Goal: Navigation & Orientation: Go to known website

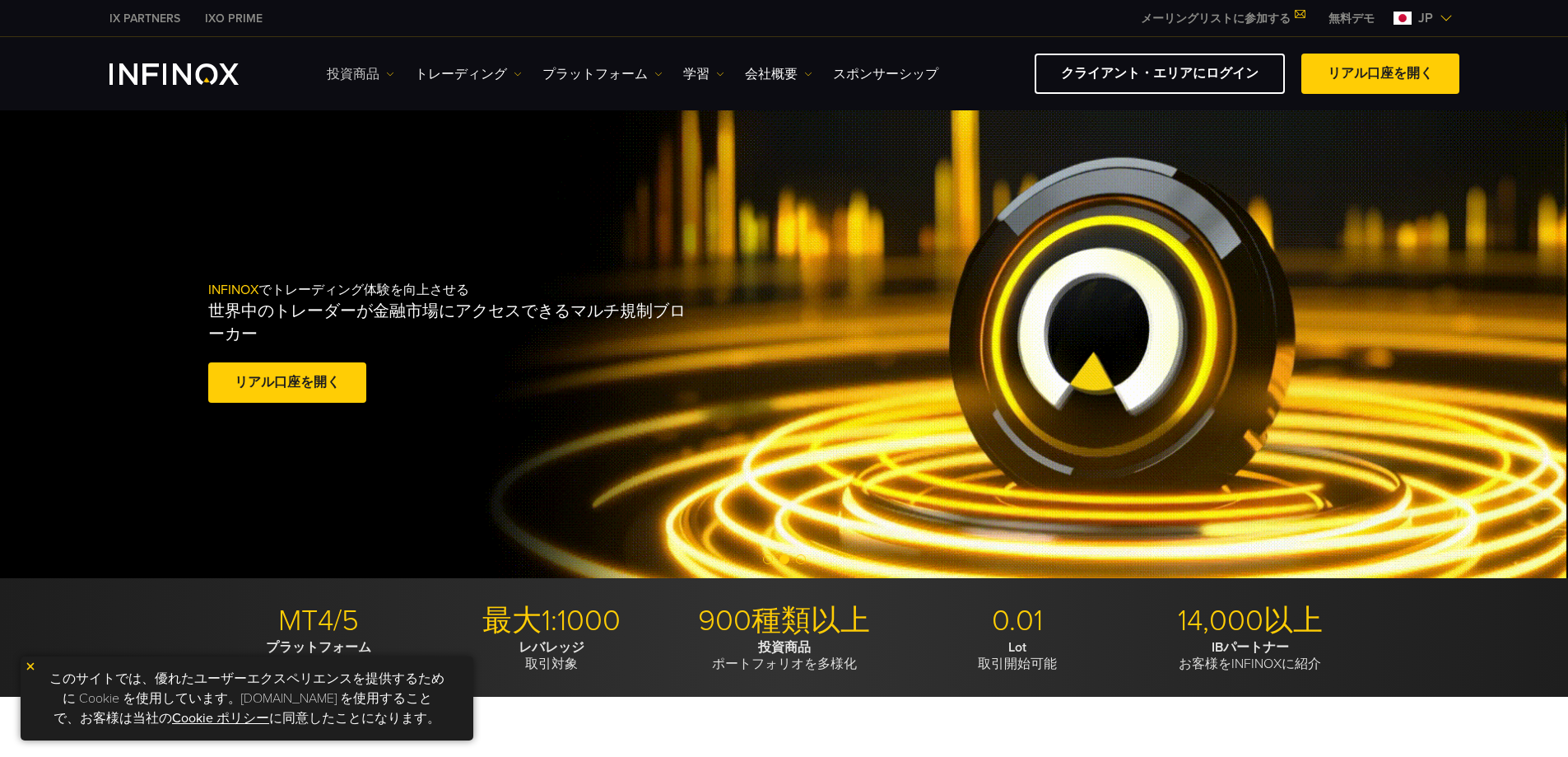
click at [386, 82] on link "投資商品" at bounding box center [360, 74] width 68 height 20
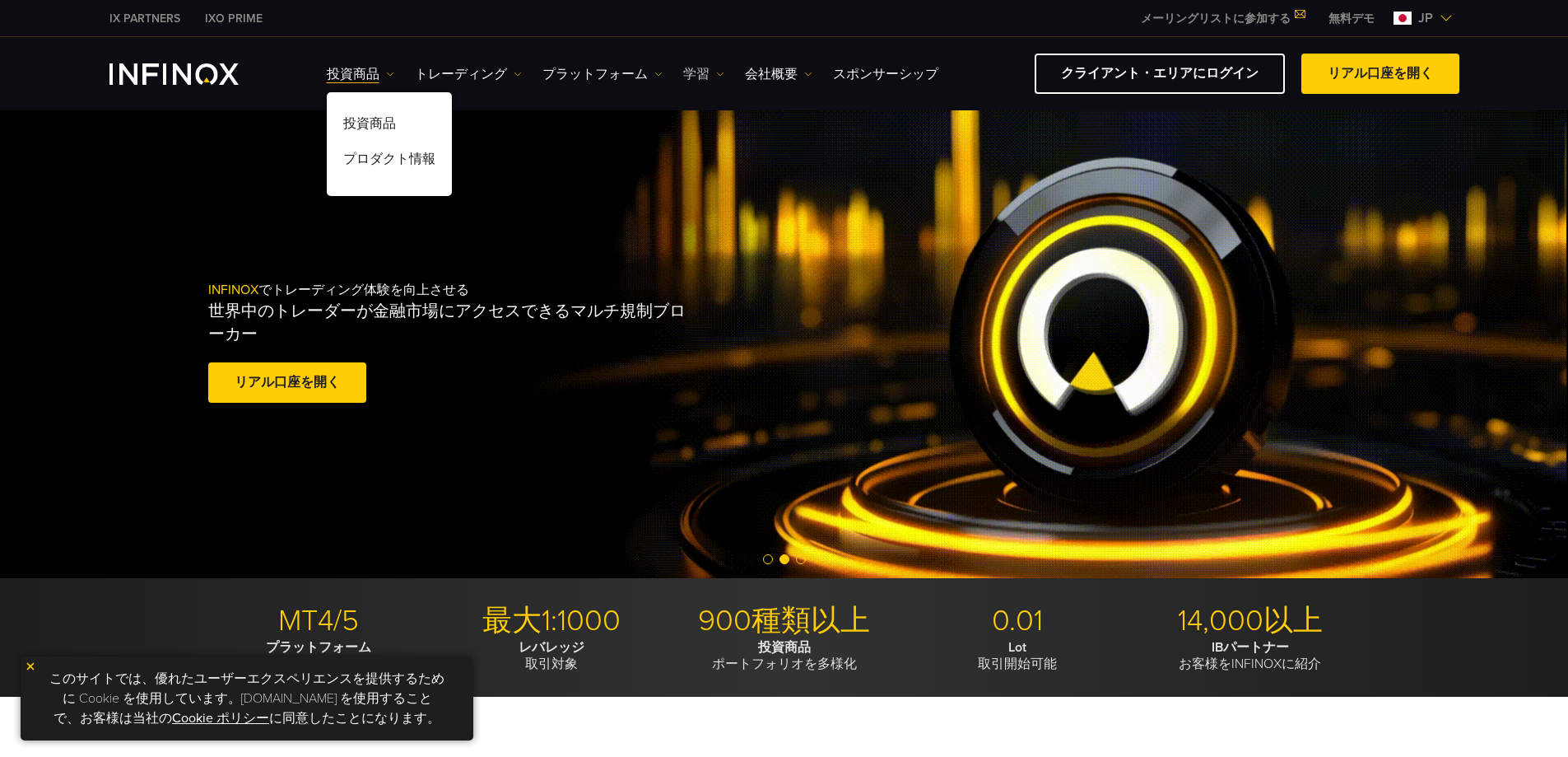
click at [695, 71] on link "学習" at bounding box center [704, 74] width 42 height 20
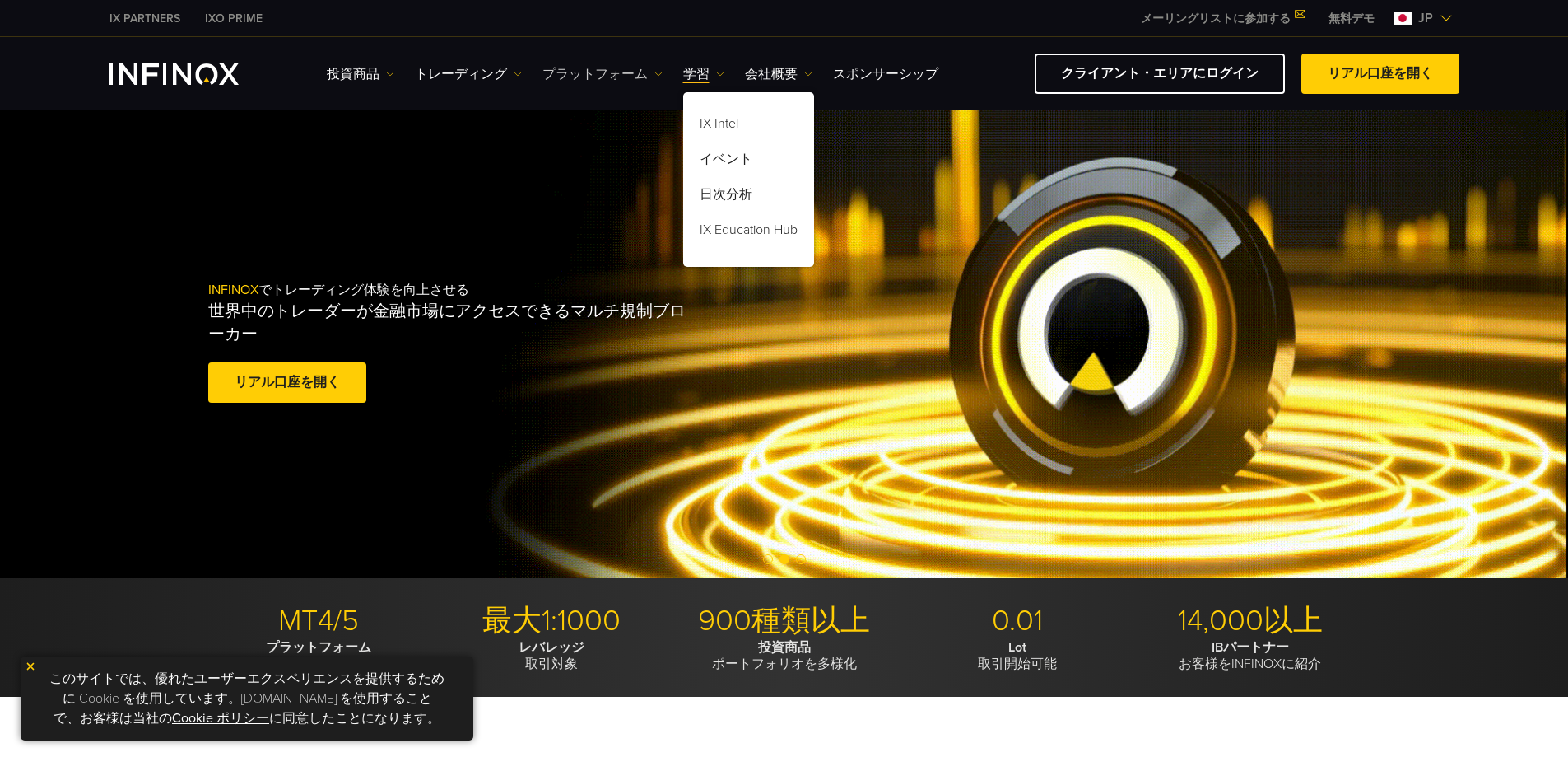
click at [609, 71] on link "プラットフォーム" at bounding box center [602, 74] width 120 height 20
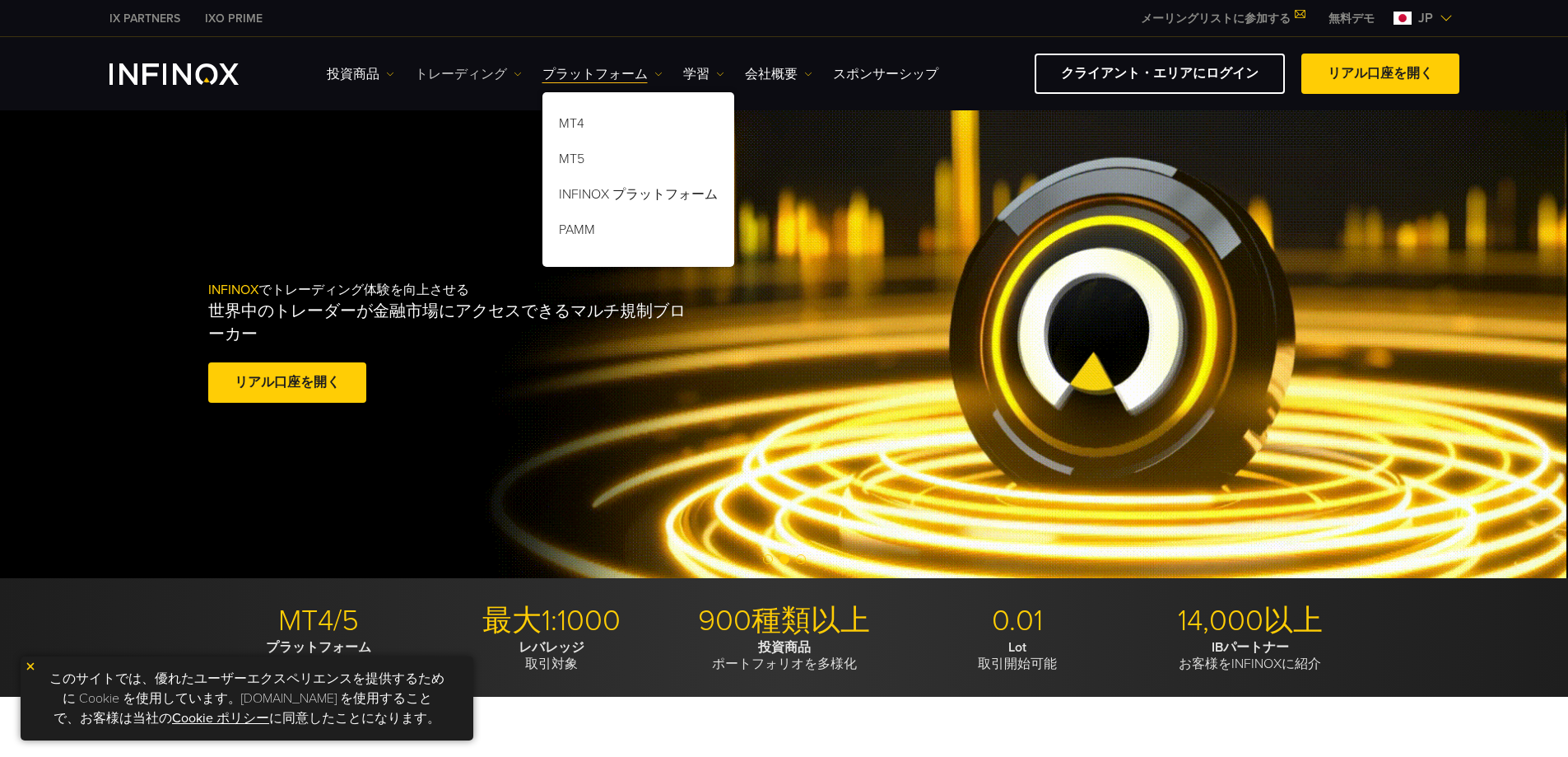
click at [494, 78] on link "トレーディング" at bounding box center [468, 74] width 107 height 20
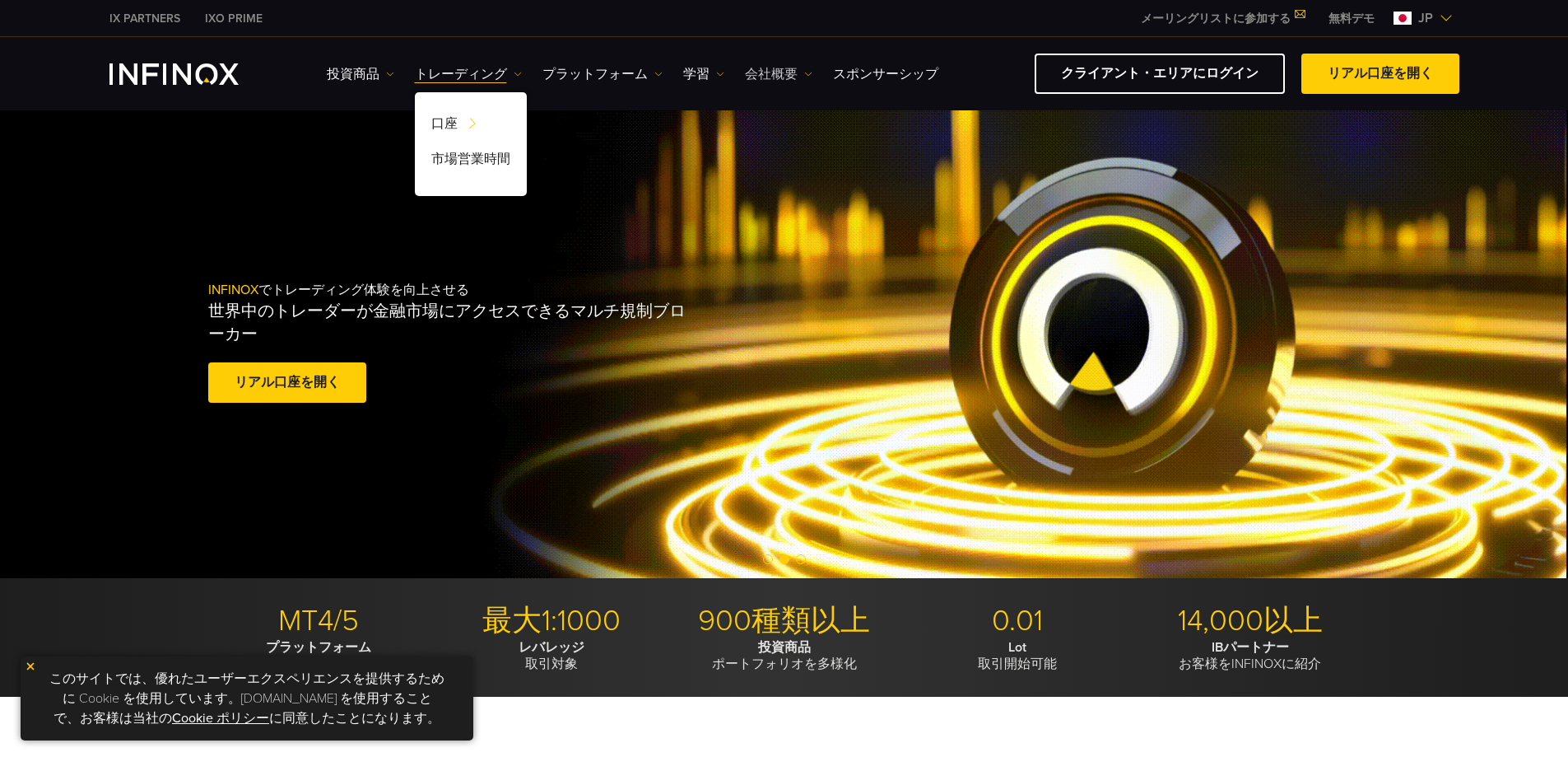
click at [783, 82] on link "会社概要" at bounding box center [779, 74] width 68 height 20
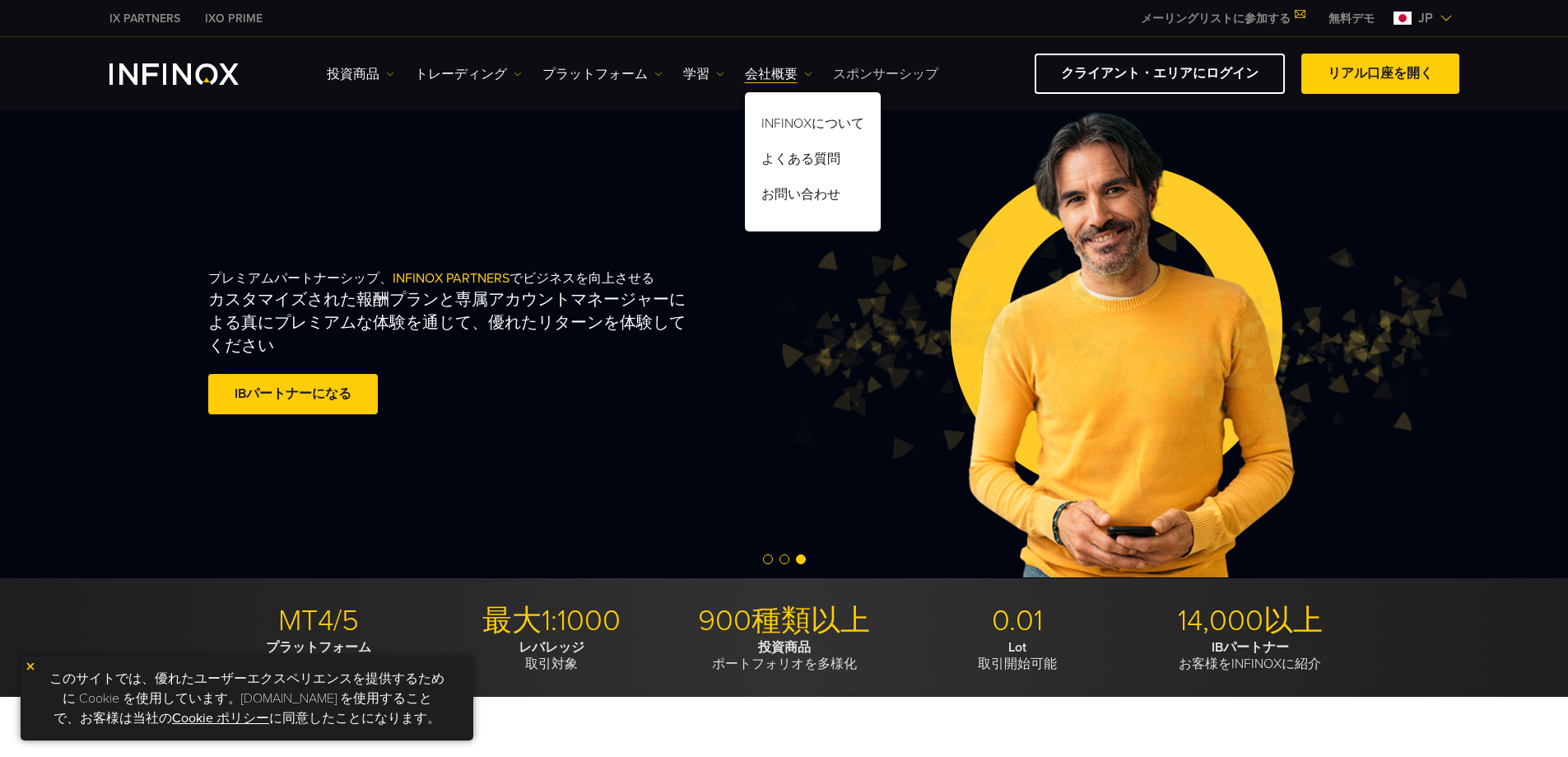
click at [895, 73] on link "スポンサーシップ" at bounding box center [886, 74] width 106 height 20
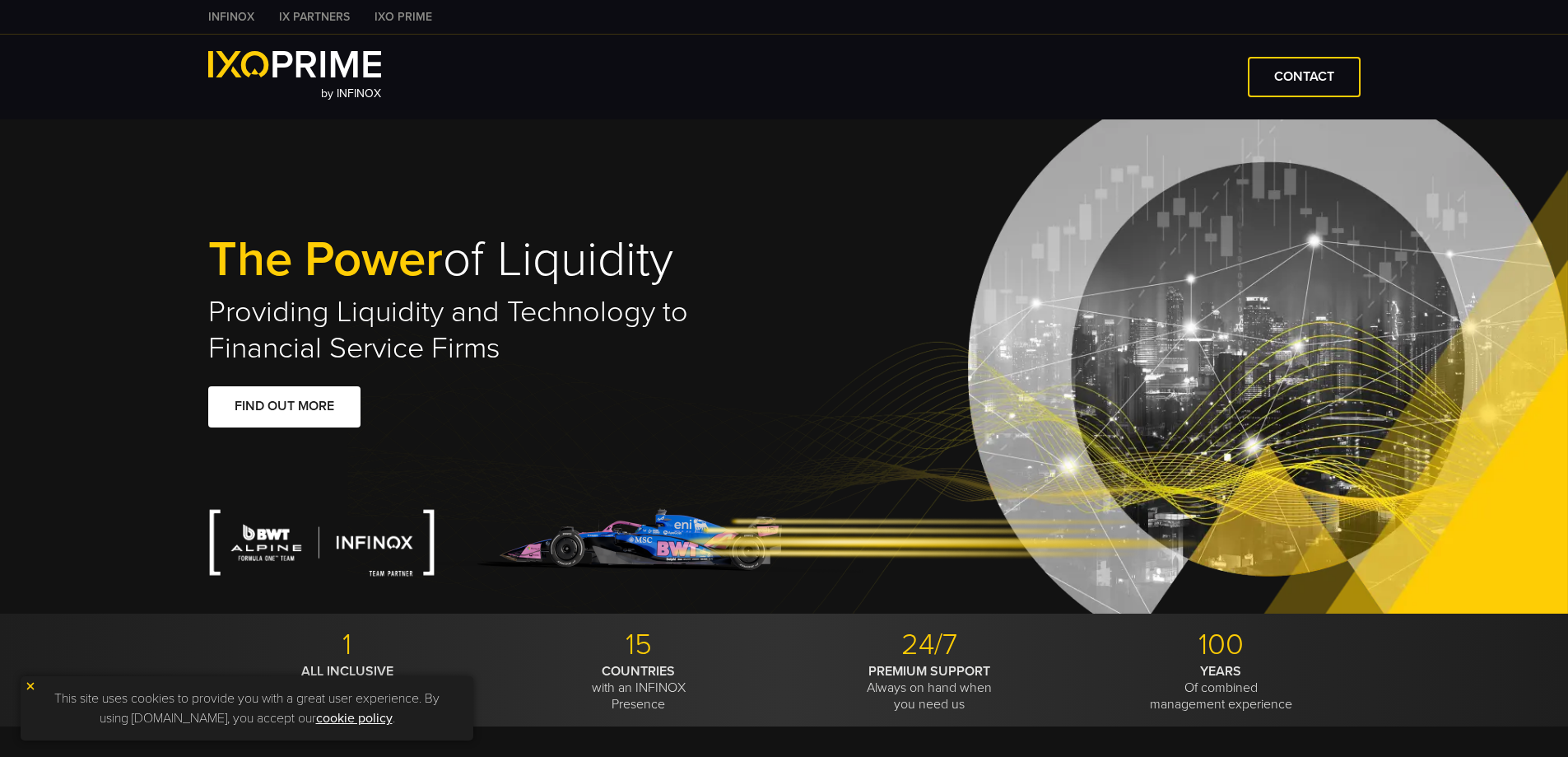
type input "***"
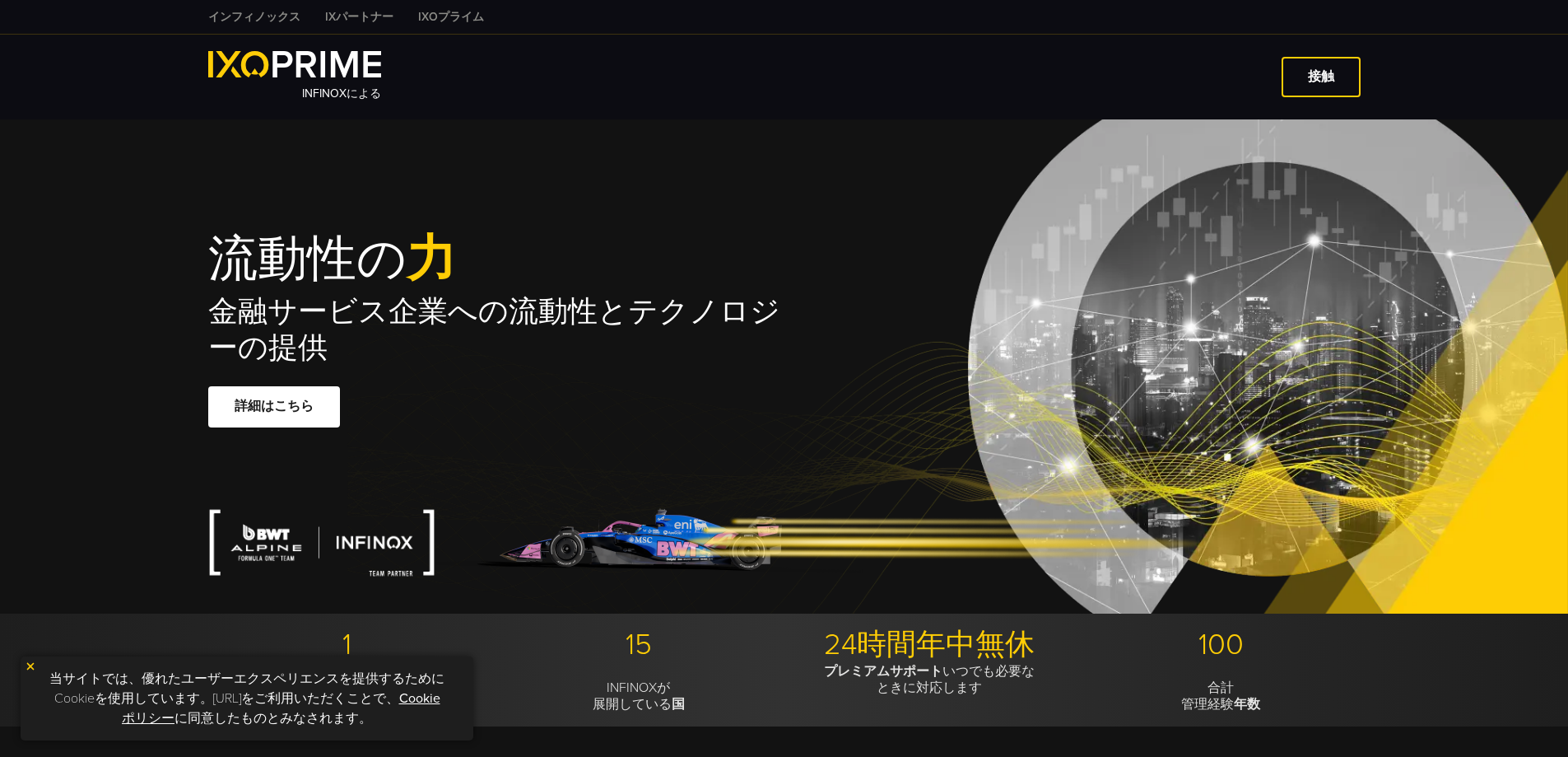
drag, startPoint x: 777, startPoint y: 172, endPoint x: 586, endPoint y: 226, distance: 198.5
click at [586, 226] on div "流動性の 力 金融サービス企業への流動性とテクノロジーの提供 詳細はこちら" at bounding box center [785, 366] width 1185 height 494
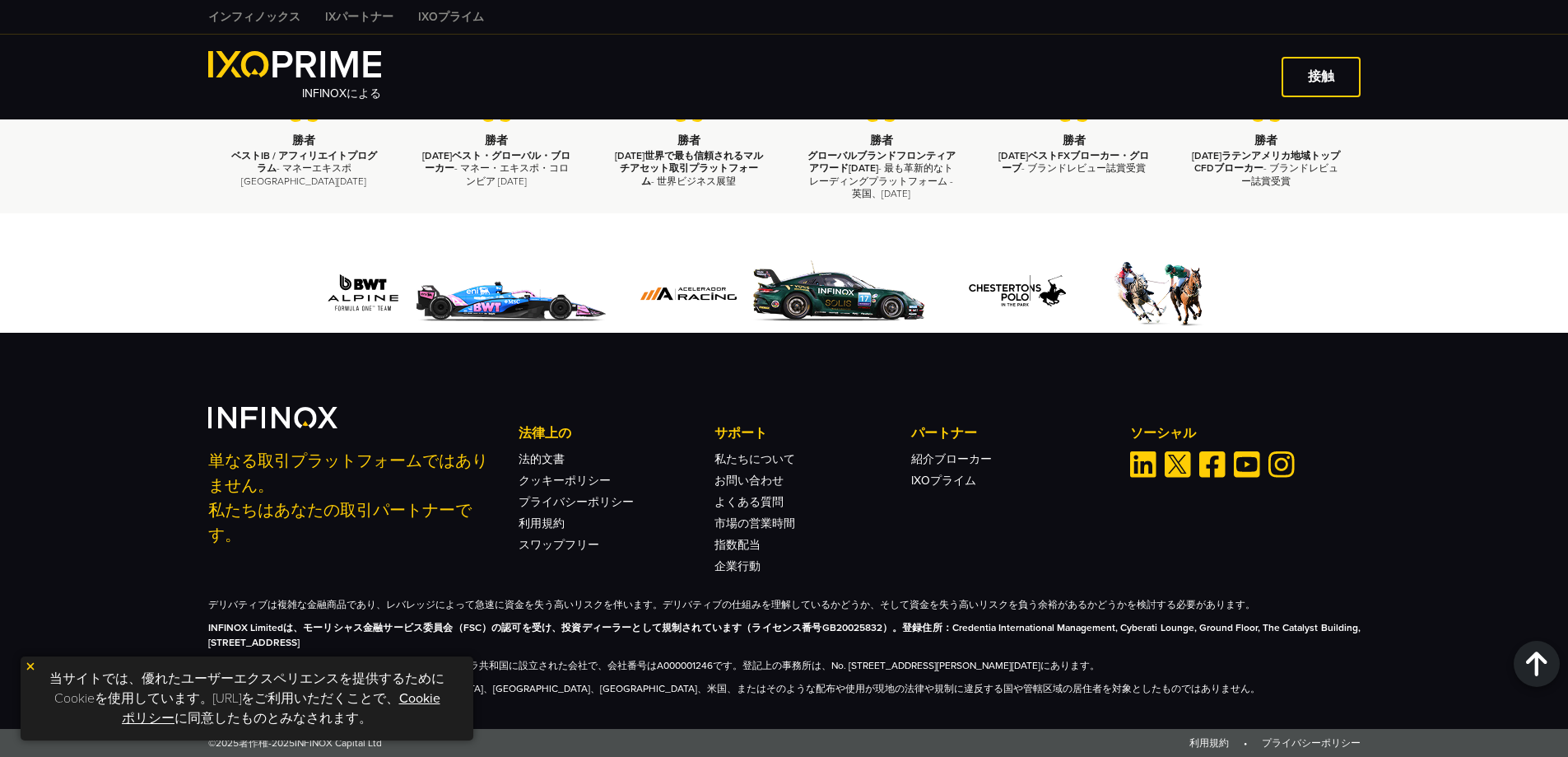
scroll to position [3943, 0]
click at [29, 669] on img at bounding box center [30, 666] width 12 height 12
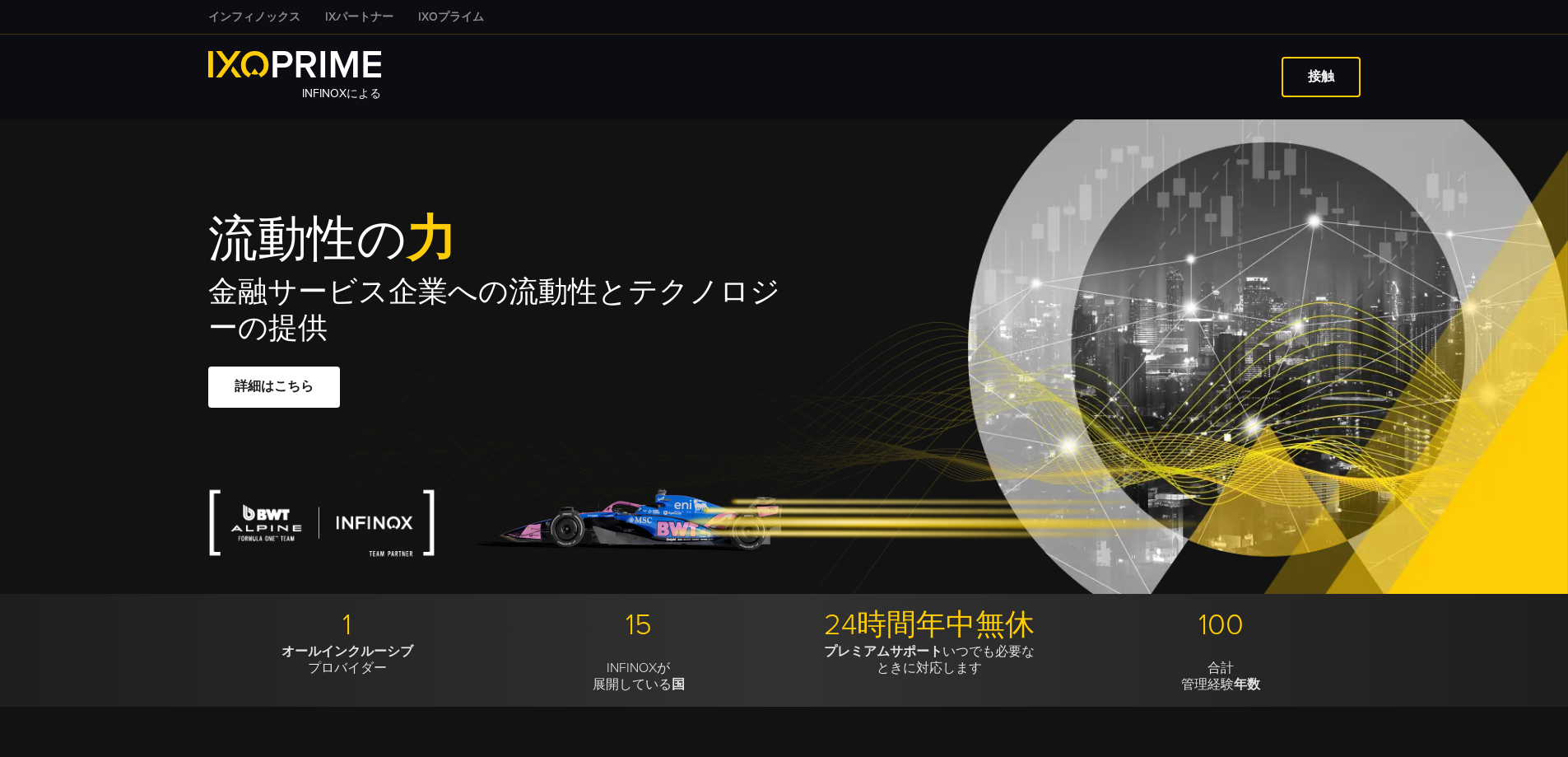
scroll to position [0, 0]
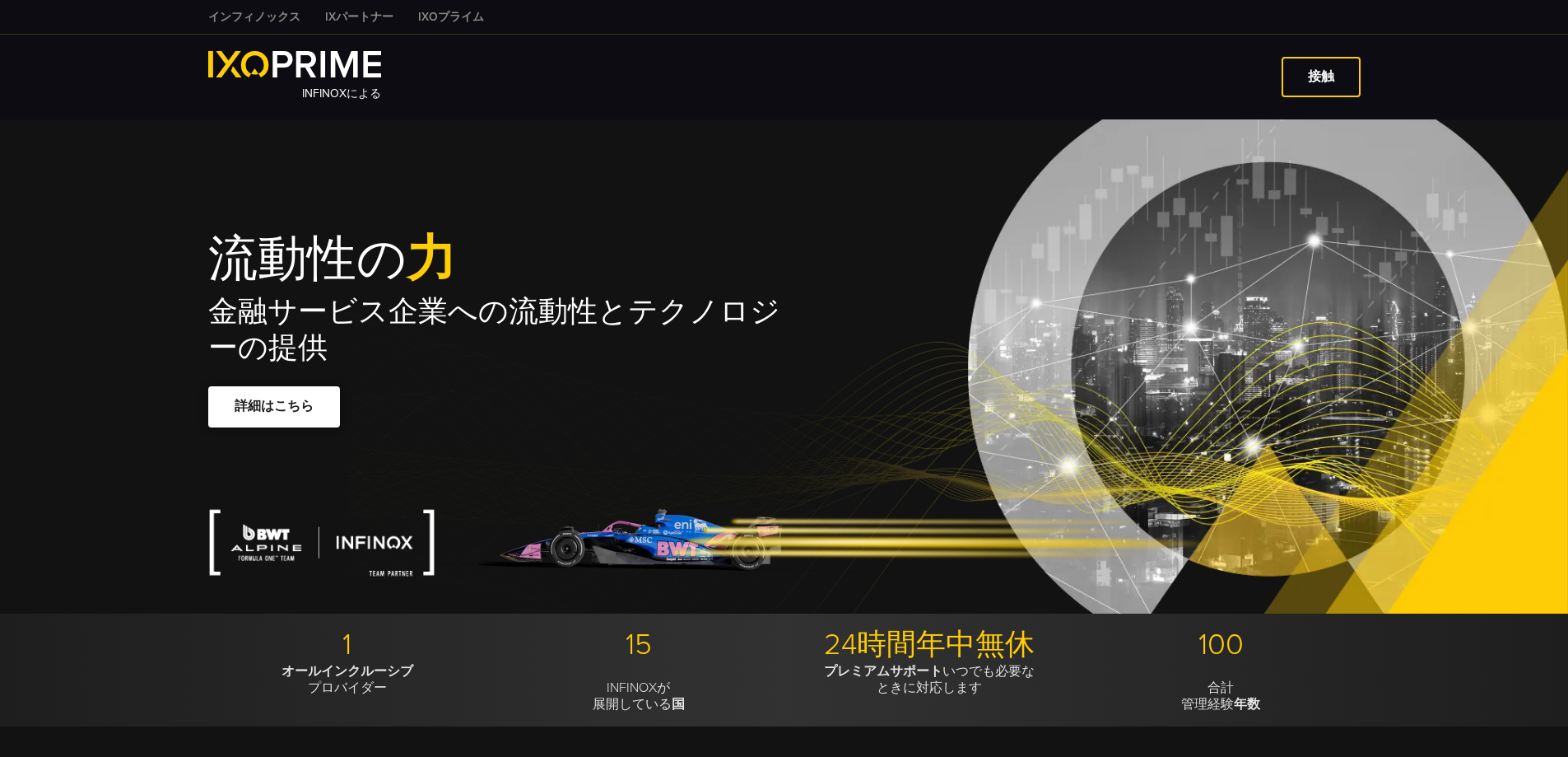
click at [274, 407] on span at bounding box center [274, 407] width 0 height 0
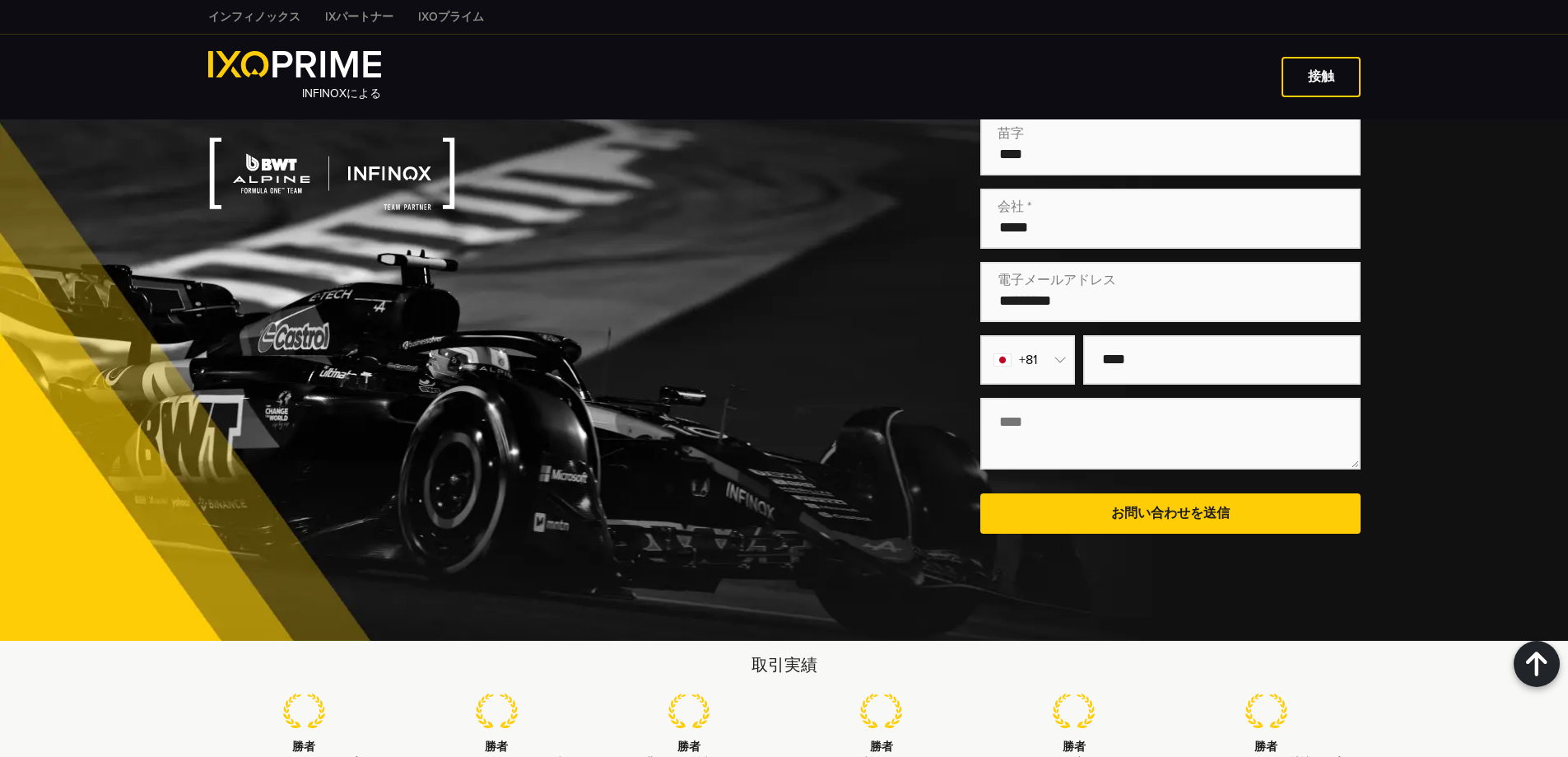
scroll to position [3133, 0]
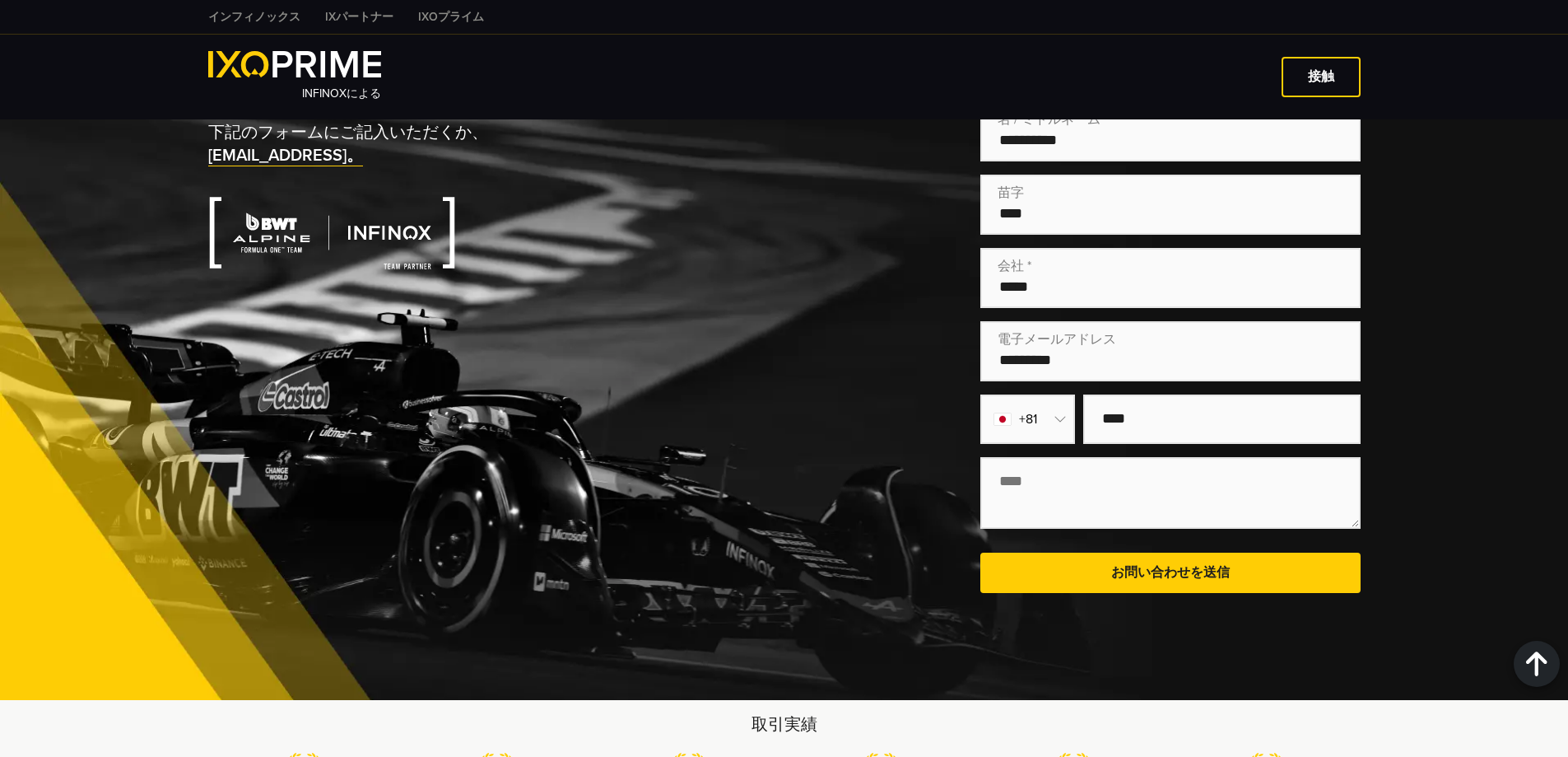
click at [328, 14] on font "IXパートナー" at bounding box center [359, 17] width 69 height 14
